Goal: Check status: Check status

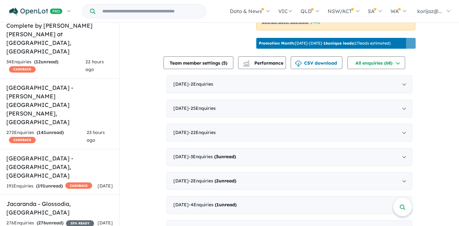
scroll to position [644, 0]
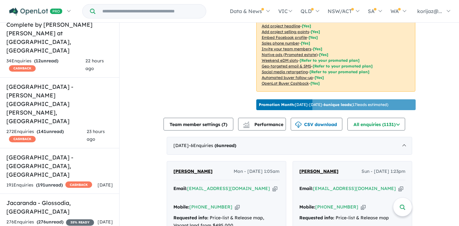
scroll to position [148, 0]
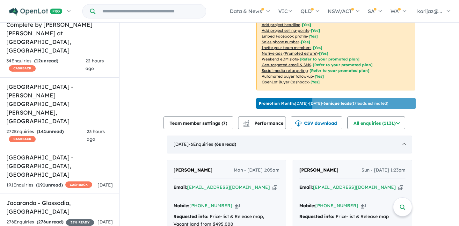
click at [230, 145] on div "October 2025 - 6 Enquir ies ( 6 unread)" at bounding box center [290, 145] width 246 height 18
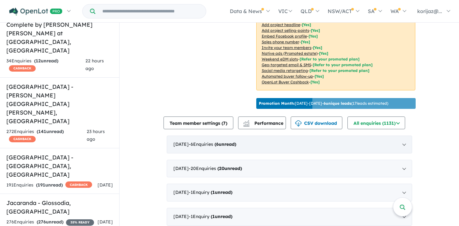
click at [230, 145] on div "October 2025 - 6 Enquir ies ( 6 unread)" at bounding box center [290, 145] width 246 height 18
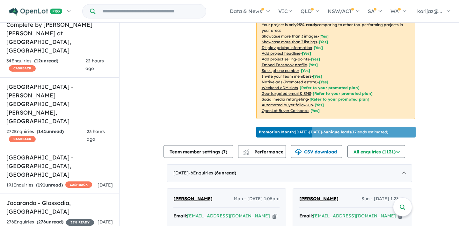
scroll to position [99, 0]
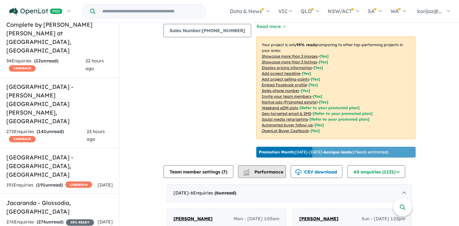
click at [261, 170] on span "Performance" at bounding box center [263, 172] width 39 height 6
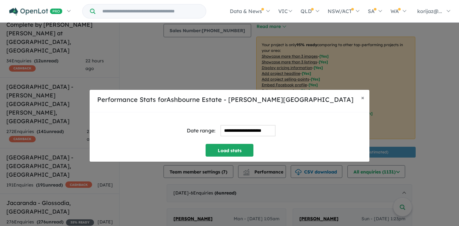
click at [248, 127] on input "**********" at bounding box center [248, 130] width 55 height 11
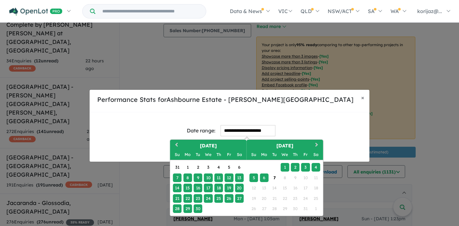
click at [178, 198] on div "21" at bounding box center [177, 199] width 9 height 9
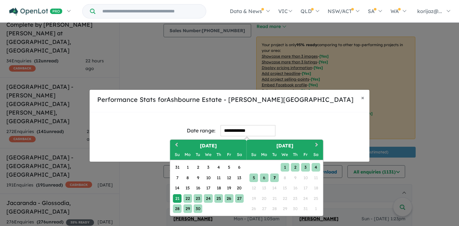
click at [274, 177] on div "7" at bounding box center [274, 178] width 9 height 9
type input "**********"
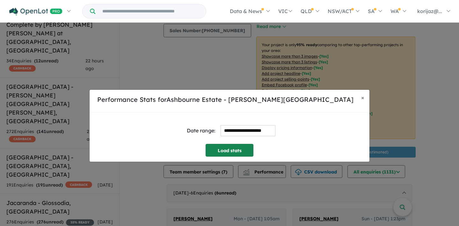
click at [230, 147] on button "Load stats" at bounding box center [230, 150] width 48 height 13
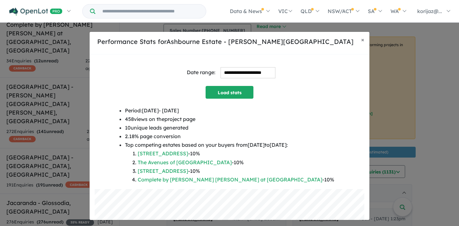
scroll to position [0, 0]
click at [244, 71] on input "**********" at bounding box center [248, 72] width 55 height 11
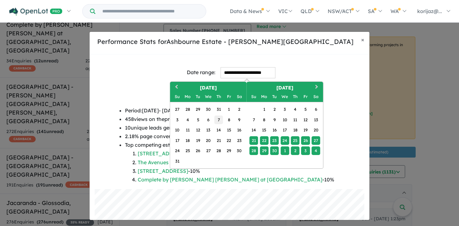
click at [222, 117] on div "7" at bounding box center [218, 119] width 9 height 9
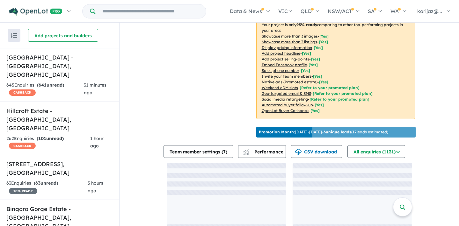
scroll to position [121, 0]
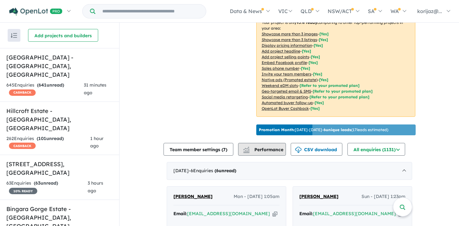
click at [259, 148] on span "Performance" at bounding box center [263, 150] width 39 height 6
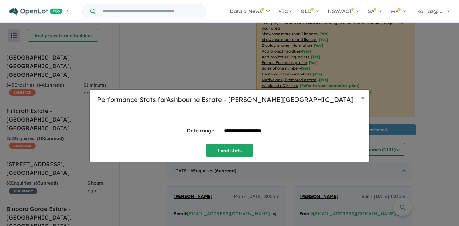
click at [253, 128] on input "**********" at bounding box center [248, 130] width 55 height 11
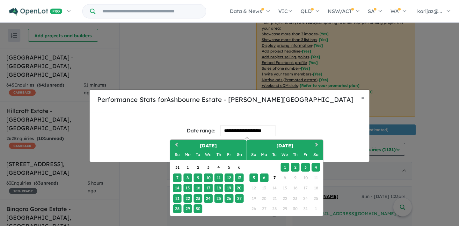
click at [175, 176] on div "7" at bounding box center [177, 178] width 9 height 9
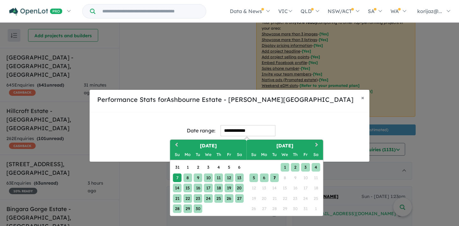
click at [277, 176] on div "7" at bounding box center [274, 178] width 9 height 9
type input "**********"
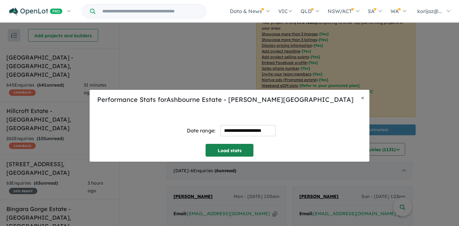
click at [245, 152] on button "Load stats" at bounding box center [230, 150] width 48 height 13
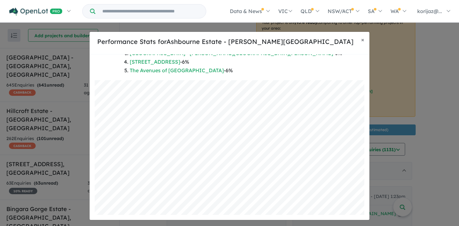
scroll to position [126, 0]
click at [363, 41] on span "×" at bounding box center [362, 39] width 3 height 7
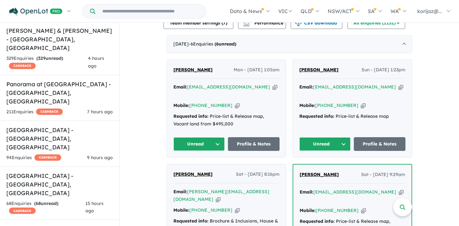
scroll to position [200, 0]
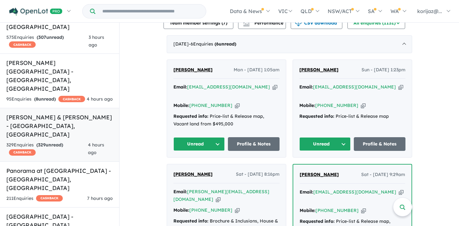
click at [74, 113] on h5 "[PERSON_NAME] & [PERSON_NAME] - [GEOGRAPHIC_DATA] , [GEOGRAPHIC_DATA]" at bounding box center [59, 126] width 107 height 26
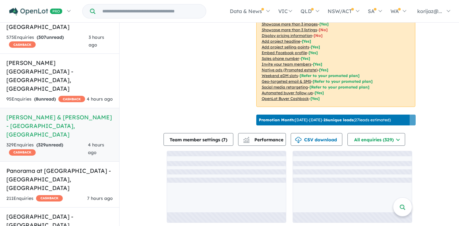
scroll to position [1, 0]
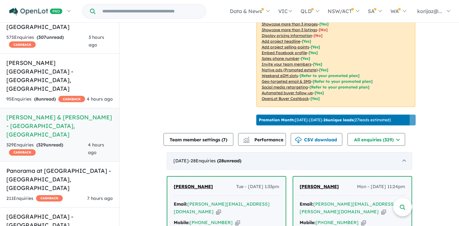
click at [201, 158] on span "- 28 Enquir ies ( 28 unread)" at bounding box center [215, 161] width 53 height 6
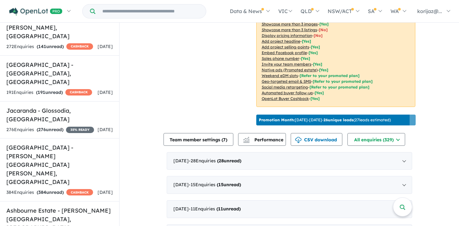
scroll to position [773, 0]
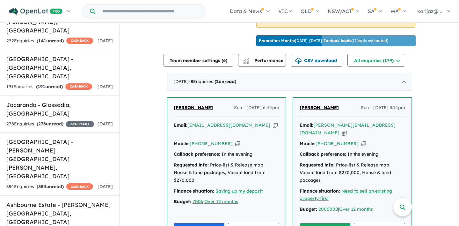
scroll to position [138, 0]
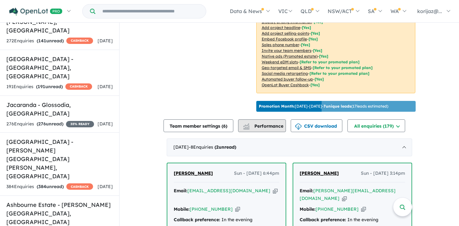
click at [275, 124] on span "Performance" at bounding box center [263, 126] width 39 height 6
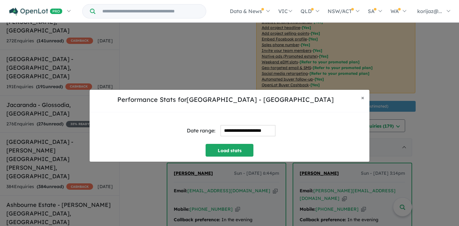
click at [252, 132] on input "**********" at bounding box center [248, 130] width 55 height 11
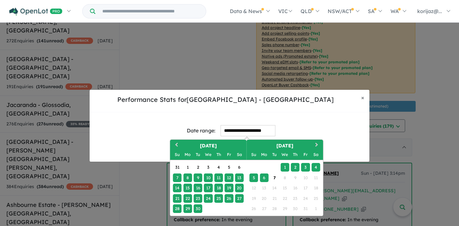
click at [177, 174] on div "7" at bounding box center [177, 178] width 9 height 9
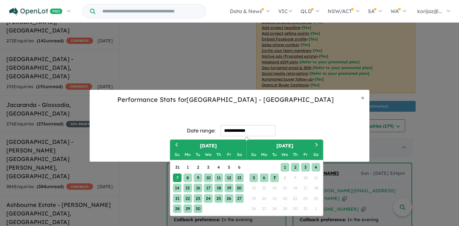
click at [278, 177] on div "7" at bounding box center [274, 178] width 9 height 9
type input "**********"
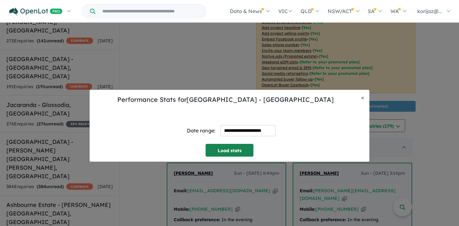
click at [235, 151] on button "Load stats" at bounding box center [230, 150] width 48 height 13
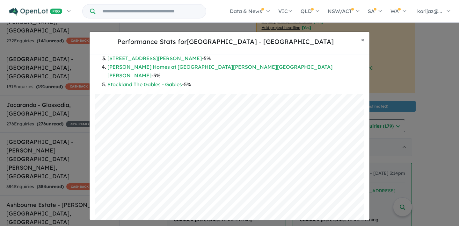
scroll to position [126, 0]
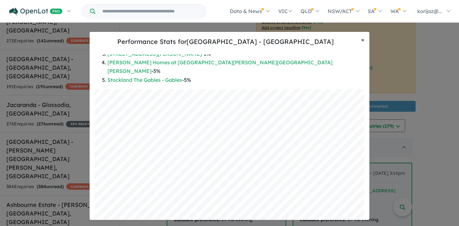
click at [363, 39] on span "×" at bounding box center [362, 39] width 3 height 7
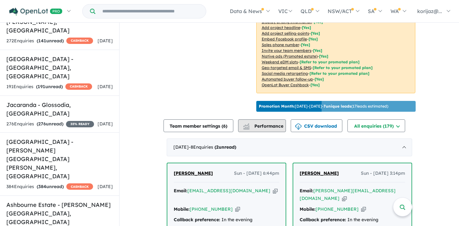
click at [269, 124] on span "Performance" at bounding box center [263, 126] width 39 height 6
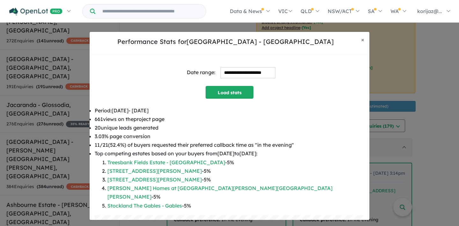
click at [245, 67] on input "**********" at bounding box center [248, 72] width 55 height 11
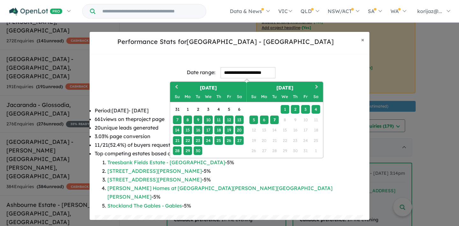
click at [200, 149] on div "30" at bounding box center [198, 151] width 9 height 9
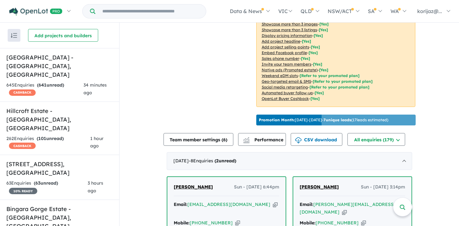
scroll to position [1, 0]
